Goal: Check status: Check status

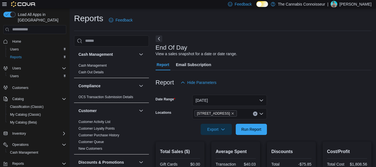
scroll to position [16, 0]
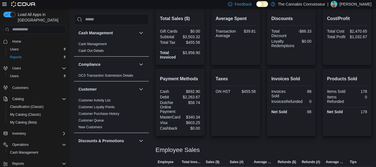
scroll to position [82, 0]
